Goal: Find contact information: Find contact information

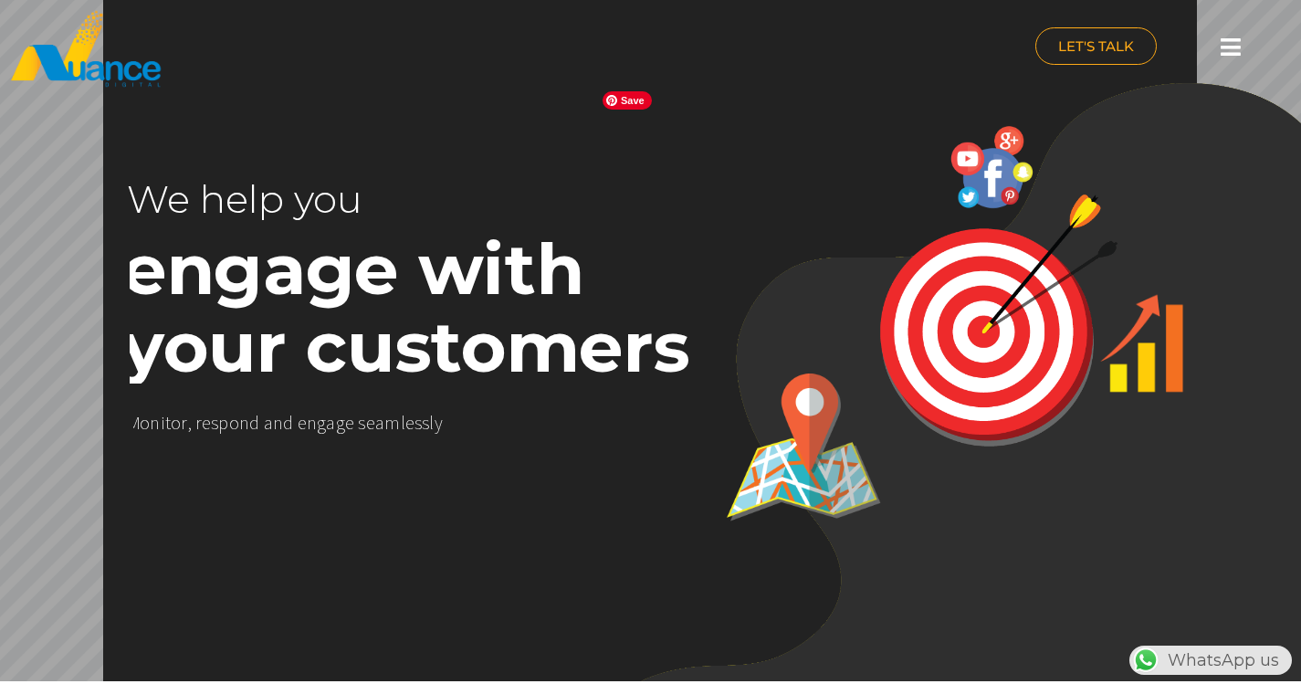
scroll to position [0, 480]
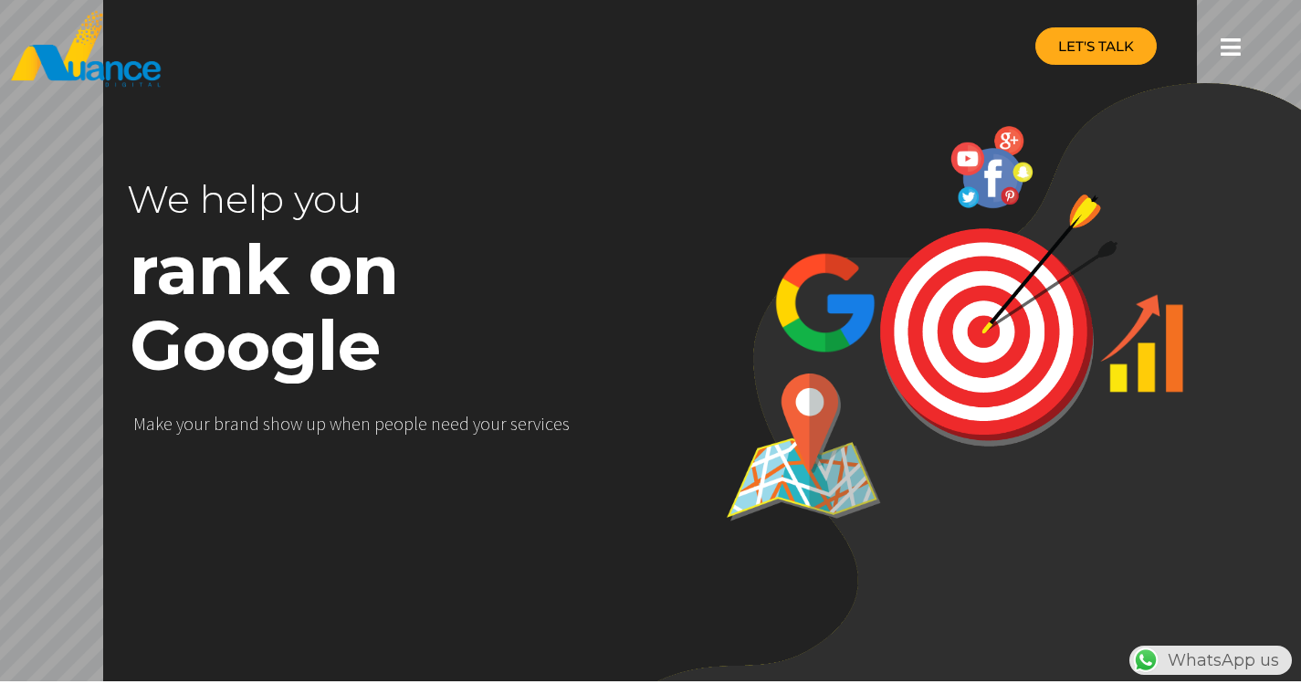
click at [1121, 48] on span "LET'S TALK" at bounding box center [1096, 46] width 76 height 14
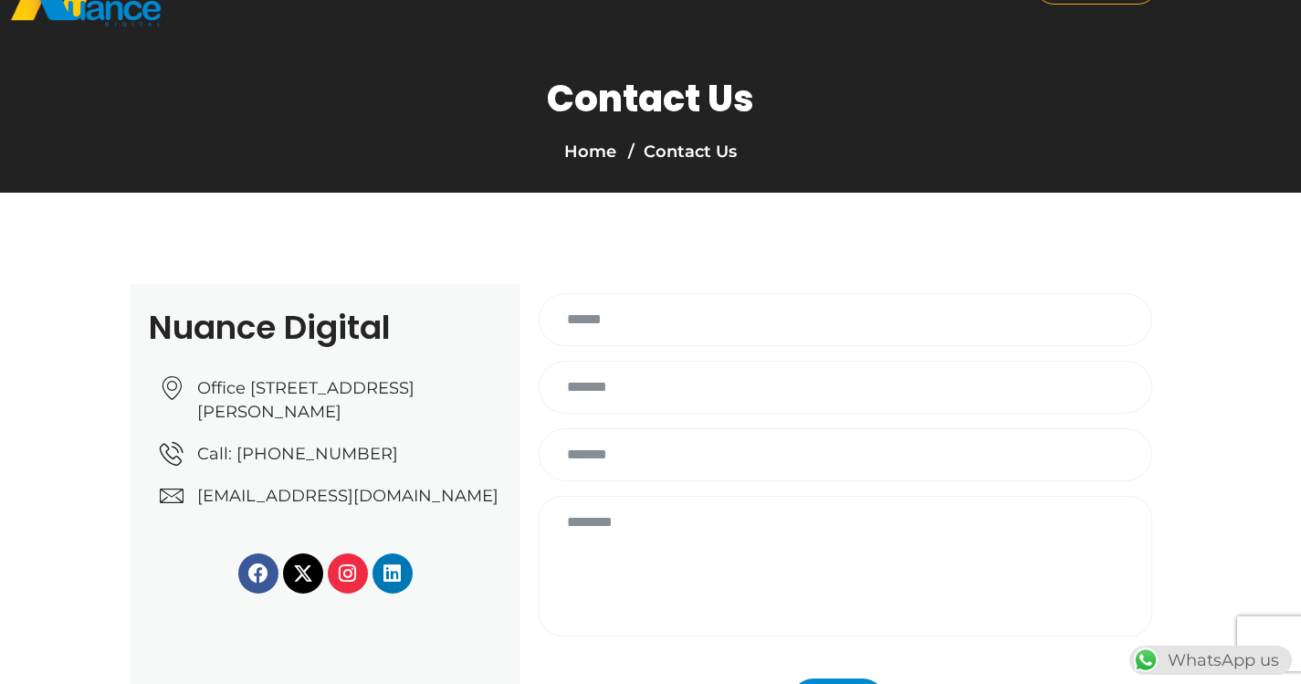
scroll to position [183, 0]
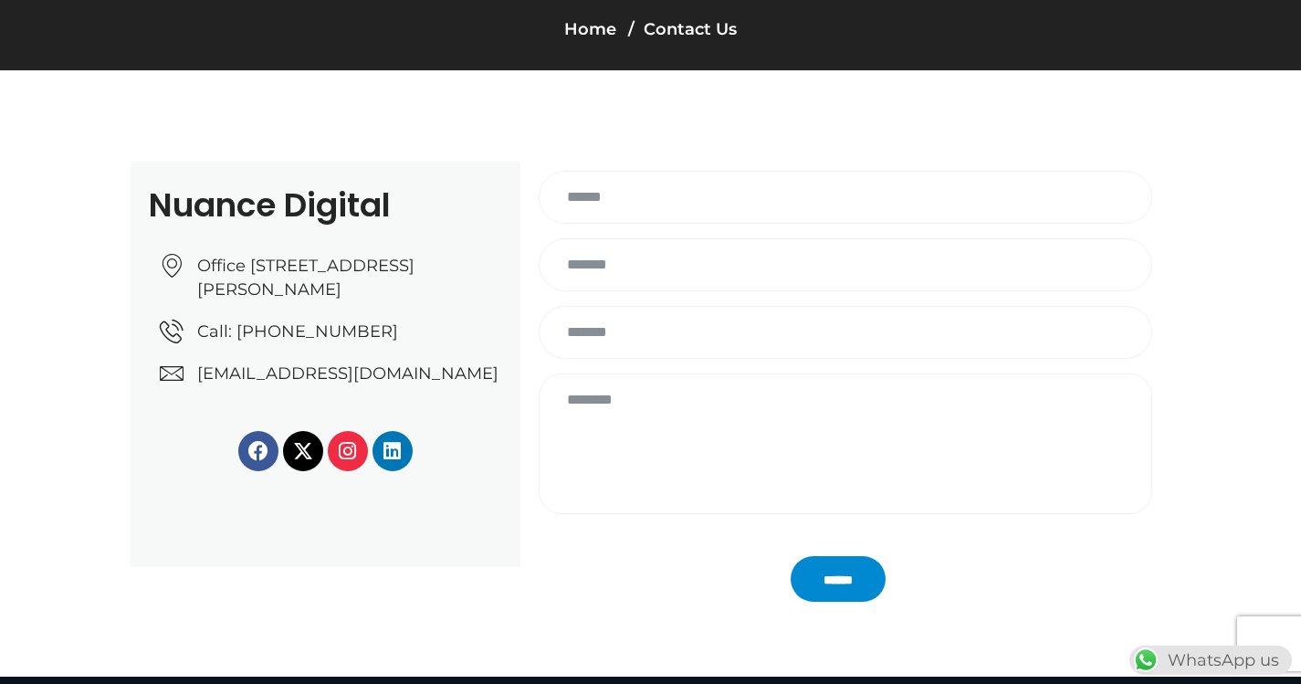
drag, startPoint x: 478, startPoint y: 249, endPoint x: 457, endPoint y: 268, distance: 27.8
click at [457, 268] on div "Office No: 31، Al Malki Business Center, New Al Mirqab, Jawaan Street, Doha – Q…" at bounding box center [325, 312] width 353 height 145
drag, startPoint x: 213, startPoint y: 318, endPoint x: 375, endPoint y: 320, distance: 162.5
click at [375, 320] on section "Nuance Digital Office No: 31، Al Malki Business Center, New Al Mirqab, Jawaan S…" at bounding box center [650, 364] width 1301 height 588
copy link "Office [STREET_ADDRESS][PERSON_NAME]"
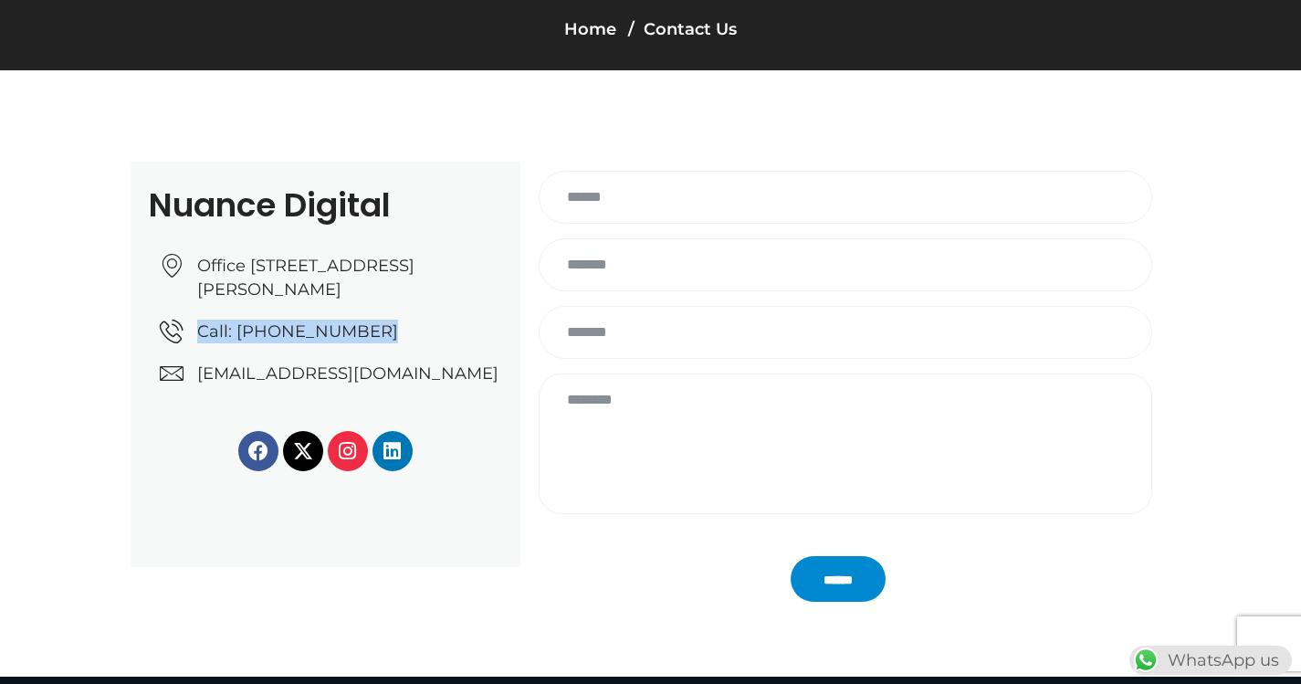
drag, startPoint x: 104, startPoint y: 353, endPoint x: 383, endPoint y: 361, distance: 278.6
click at [383, 361] on section "Nuance Digital Office No: 31، Al Malki Business Center, New Al Mirqab, Jawaan S…" at bounding box center [650, 364] width 1301 height 588
copy link "Call: +974 6688 1424"
drag, startPoint x: 503, startPoint y: 395, endPoint x: 191, endPoint y: 400, distance: 312.3
click at [191, 400] on div "Nuance Digital Office No: 31، Al Malki Business Center, New Al Mirqab, Jawaan S…" at bounding box center [326, 364] width 390 height 405
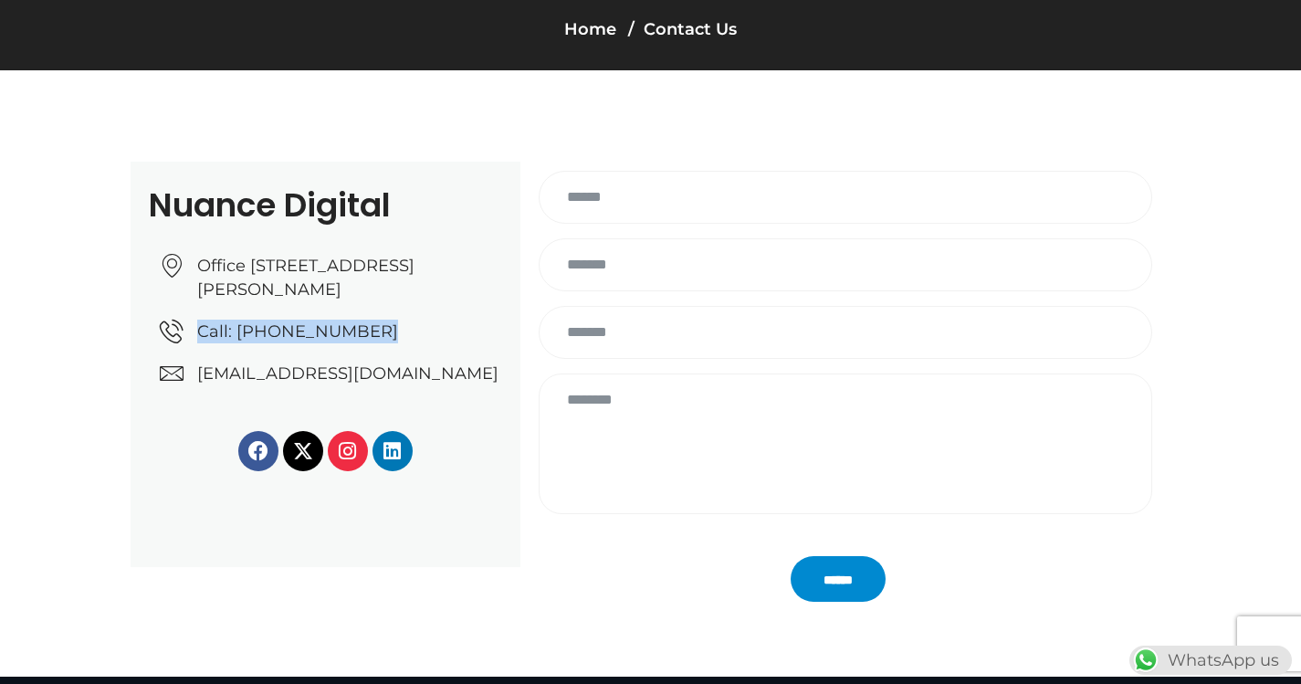
copy link "[EMAIL_ADDRESS][DOMAIN_NAME]"
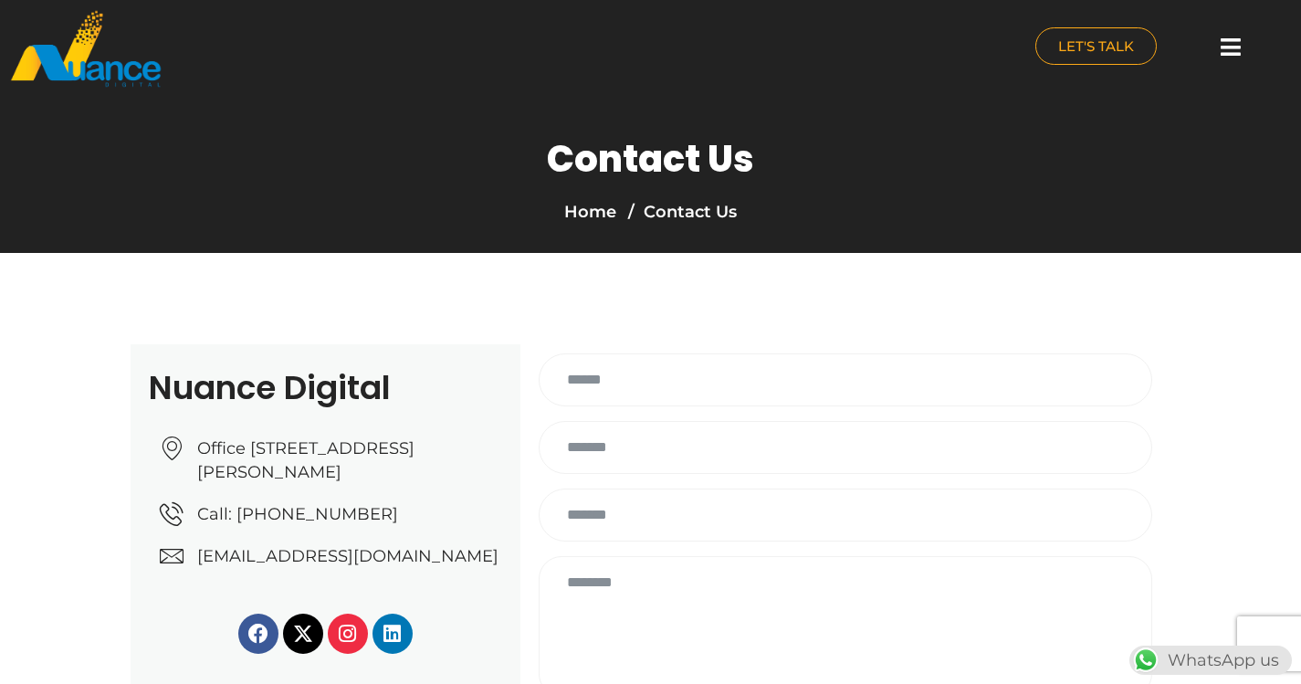
click at [1235, 45] on icon at bounding box center [1231, 47] width 20 height 23
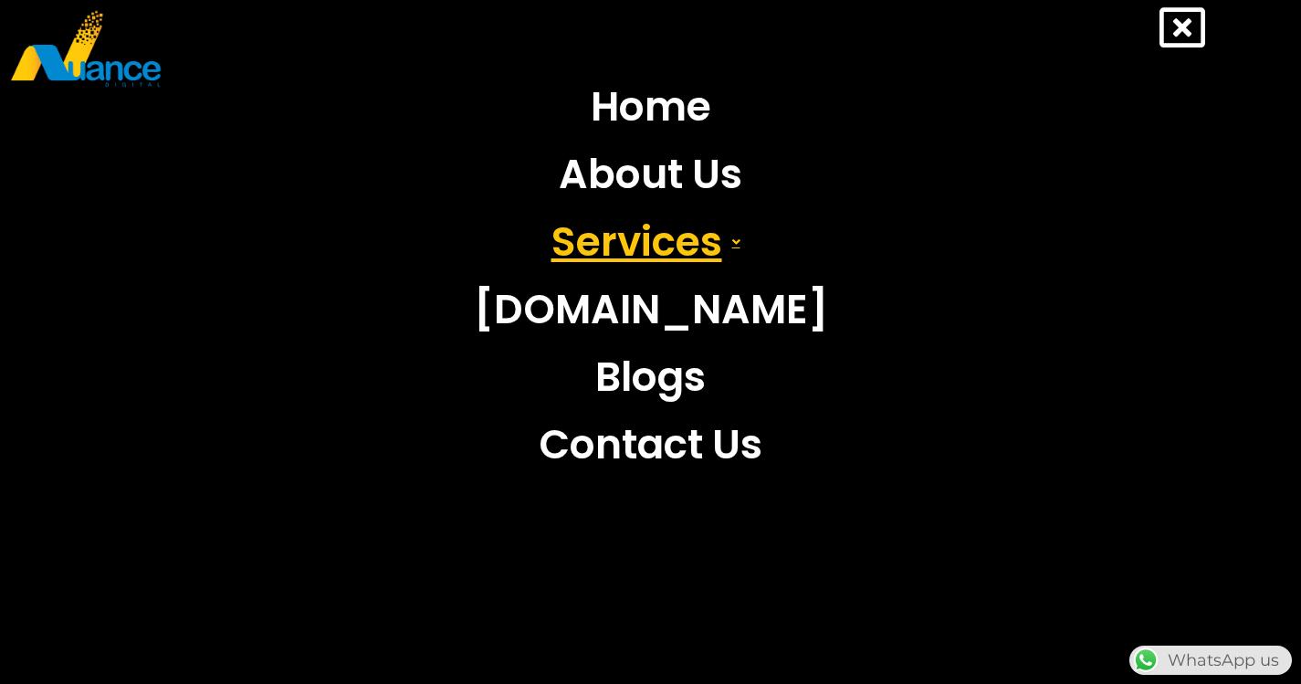
click at [610, 238] on link "Services" at bounding box center [651, 242] width 382 height 68
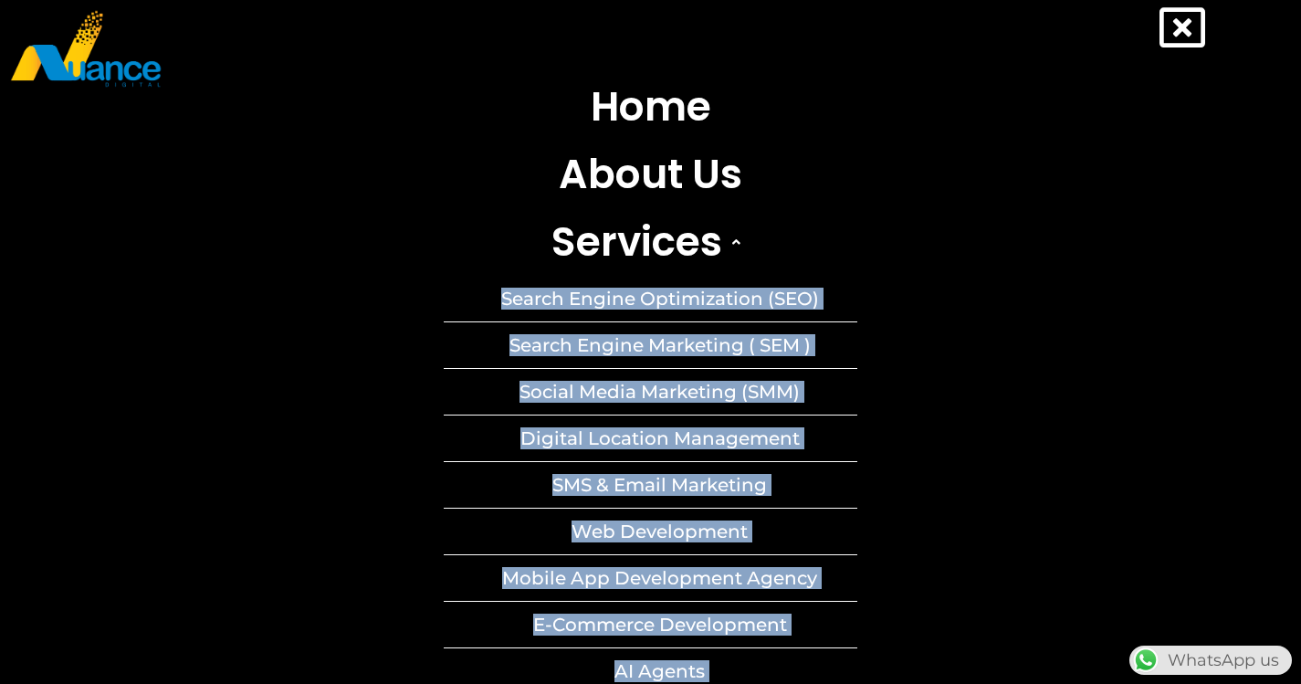
drag, startPoint x: 900, startPoint y: 433, endPoint x: 443, endPoint y: 314, distance: 472.6
click at [443, 314] on nav "Home About Us Services Search Engine Optimization (SEO) Search Engine Marketing…" at bounding box center [650, 531] width 1246 height 917
copy ul "Search Engine Optimization (SEO) Search Engine Marketing ( SEM ) Social Media M…"
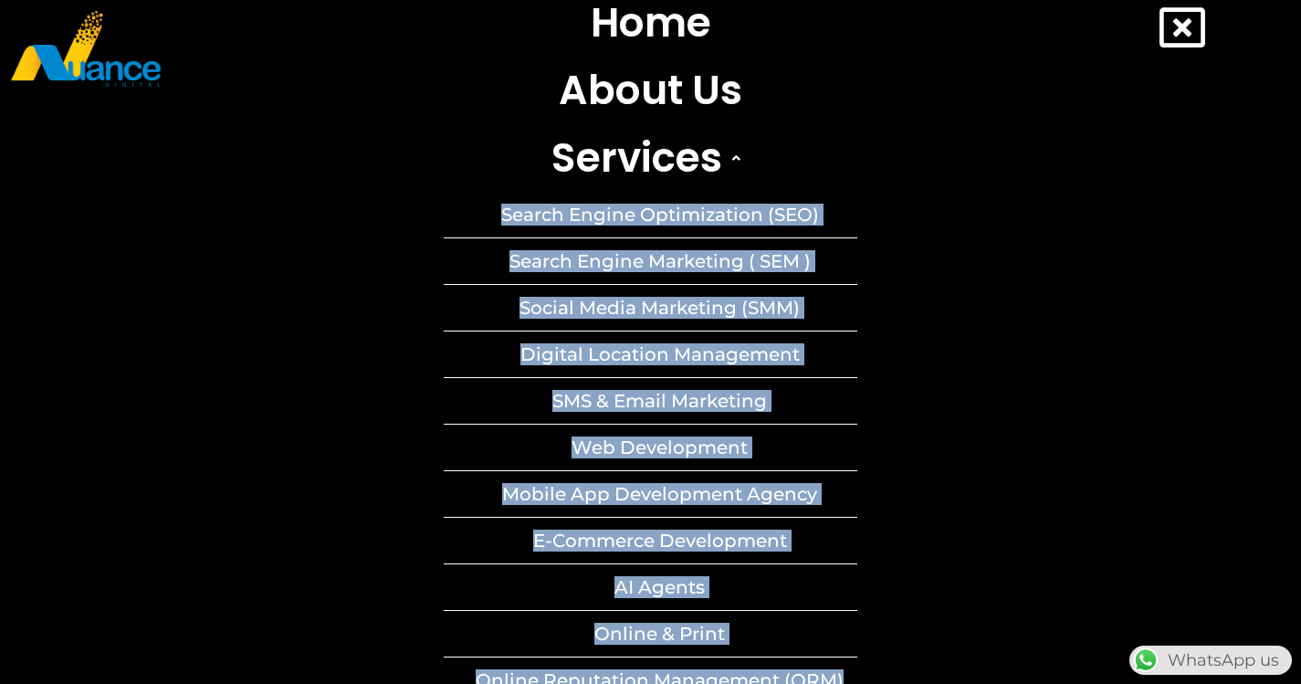
scroll to position [333, 0]
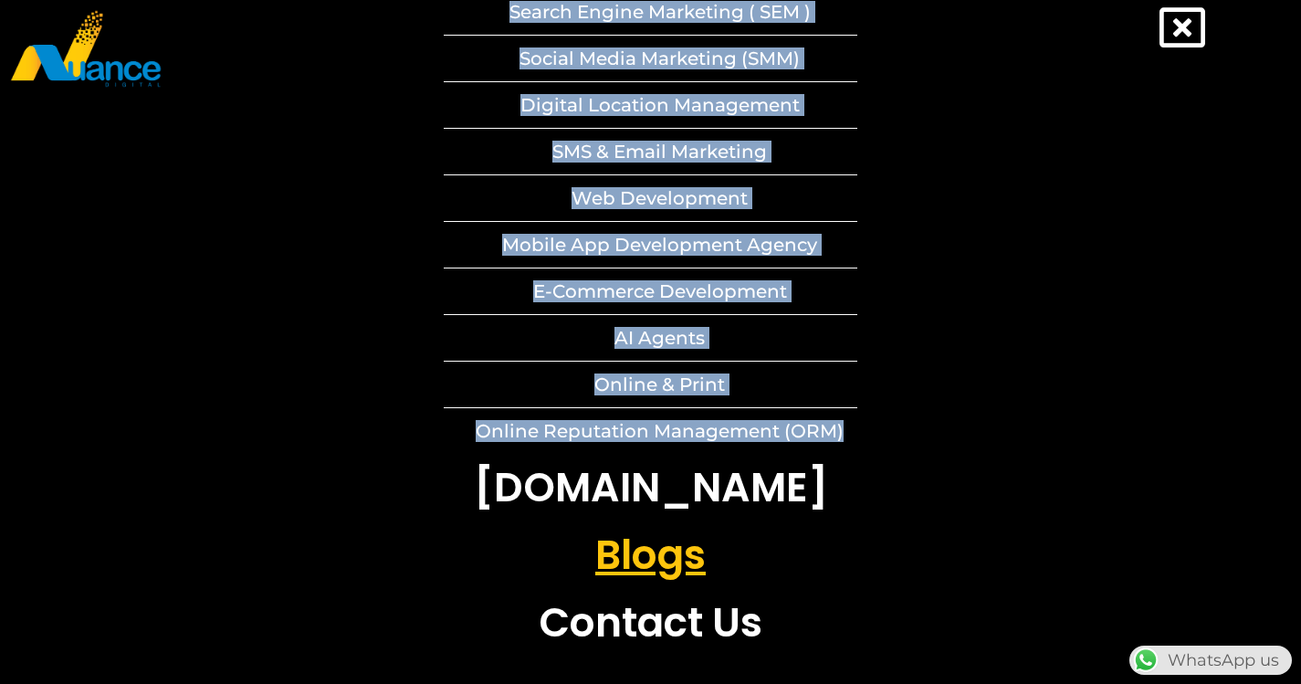
click at [682, 552] on link "Blogs" at bounding box center [651, 555] width 414 height 68
